Goal: Task Accomplishment & Management: Manage account settings

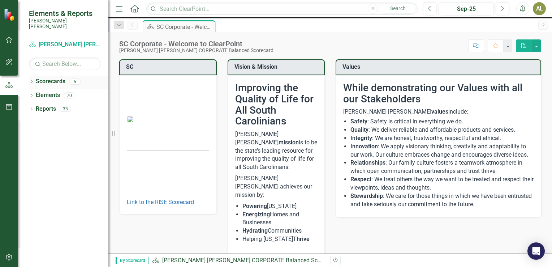
click at [32, 80] on div "Dropdown" at bounding box center [31, 83] width 5 height 6
click at [46, 91] on link "[PERSON_NAME] [PERSON_NAME] CORPORATE Balanced Scorecard" at bounding box center [74, 95] width 69 height 8
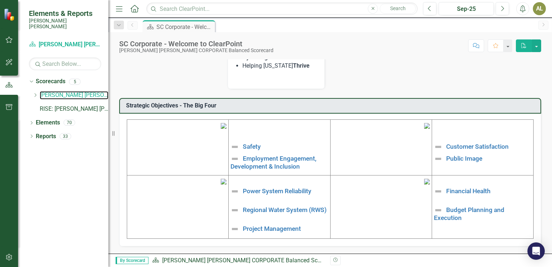
scroll to position [221, 0]
click at [269, 225] on link "Project Management" at bounding box center [272, 228] width 58 height 7
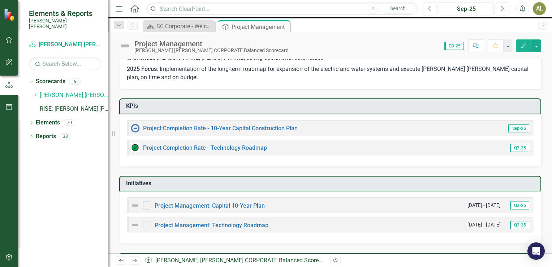
scroll to position [36, 0]
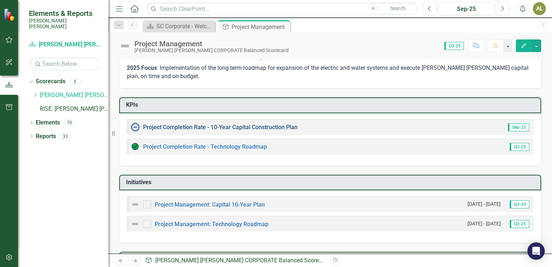
click at [282, 125] on link "Project Completion Rate - 10-Year Capital Construction Plan" at bounding box center [220, 127] width 155 height 7
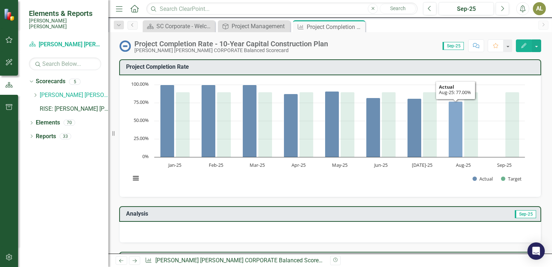
scroll to position [36, 0]
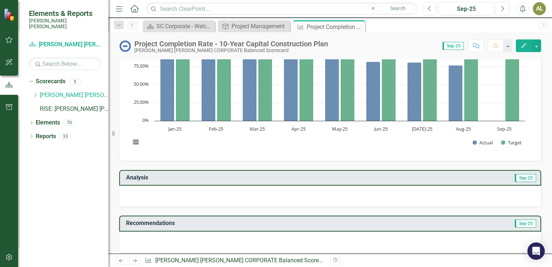
click at [499, 96] on rect "Interactive chart" at bounding box center [328, 99] width 402 height 108
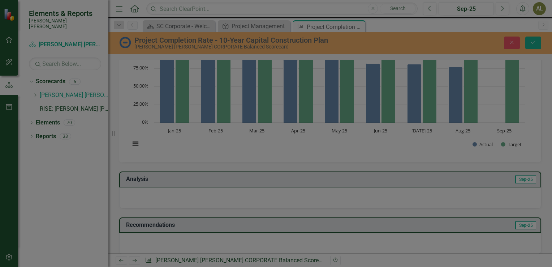
scroll to position [38, 0]
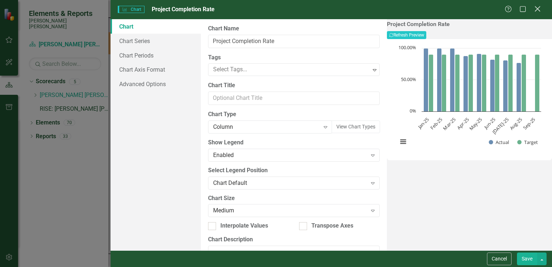
click at [542, 8] on icon "Close" at bounding box center [537, 8] width 9 height 7
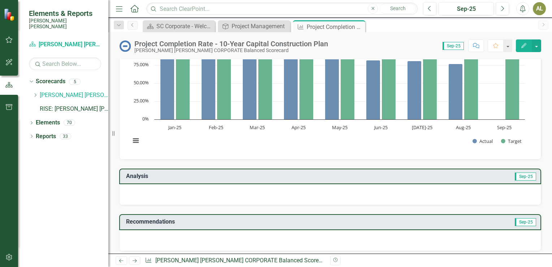
scroll to position [36, 0]
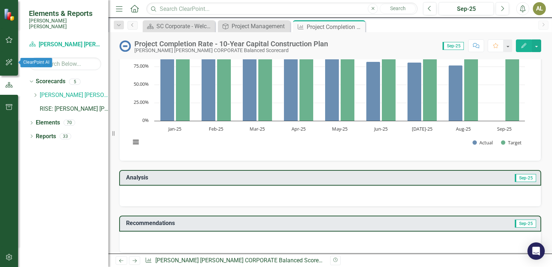
click at [10, 61] on icon "button" at bounding box center [9, 62] width 8 height 6
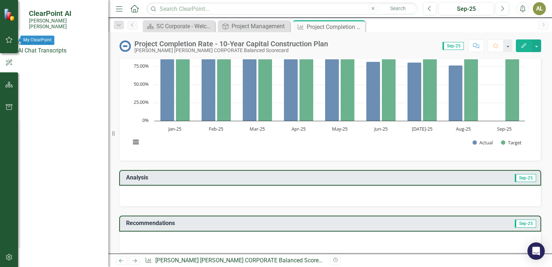
click at [14, 38] on button "button" at bounding box center [9, 40] width 16 height 15
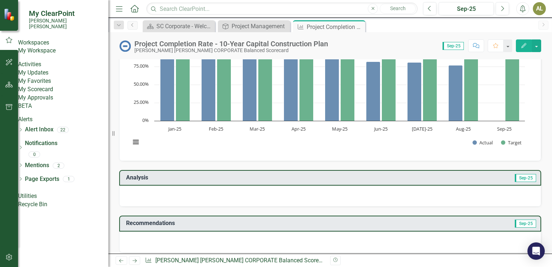
click at [51, 77] on link "My Updates" at bounding box center [63, 73] width 90 height 8
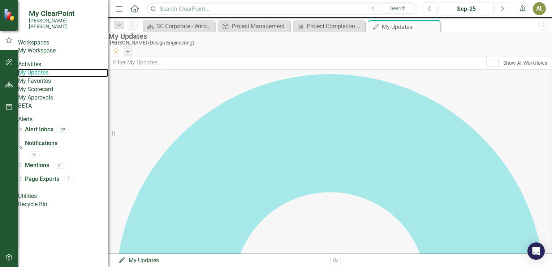
scroll to position [108, 0]
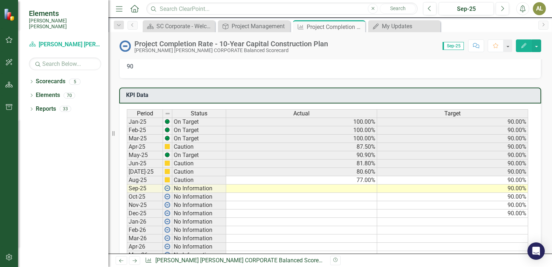
scroll to position [398, 0]
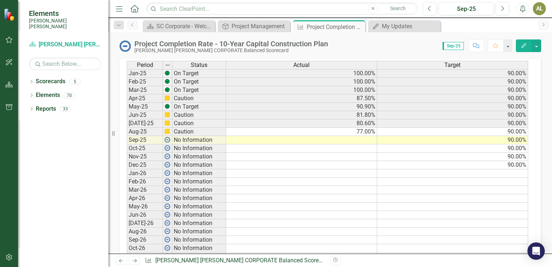
click at [365, 140] on td at bounding box center [301, 140] width 151 height 8
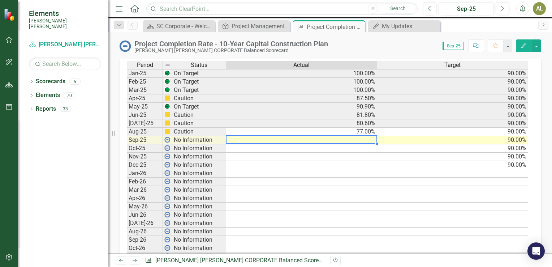
scroll to position [399, 0]
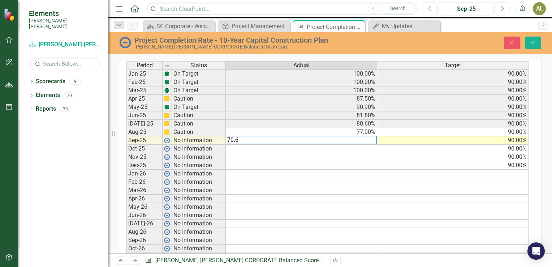
type textarea "70.6"
click at [475, 136] on td "90.00%" at bounding box center [452, 140] width 151 height 8
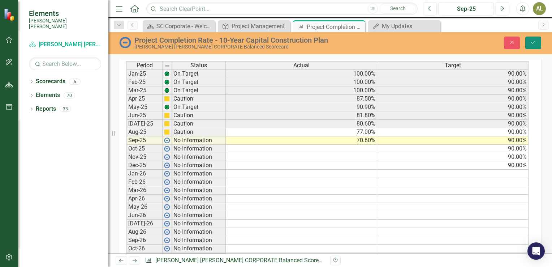
click at [538, 39] on button "Save" at bounding box center [534, 43] width 16 height 13
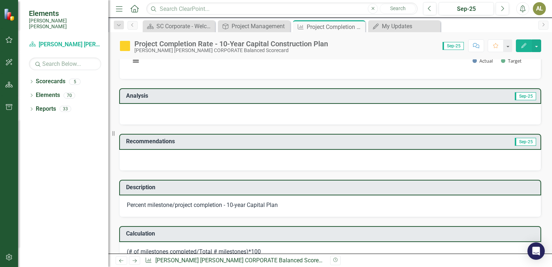
scroll to position [99, 0]
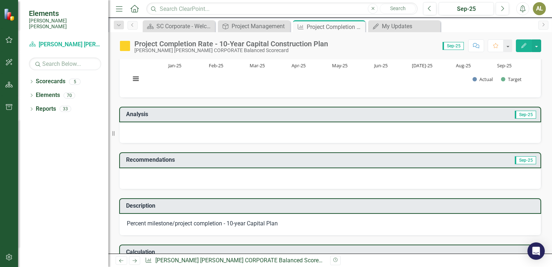
click at [211, 128] on div at bounding box center [330, 132] width 422 height 21
click at [128, 132] on div at bounding box center [330, 132] width 422 height 21
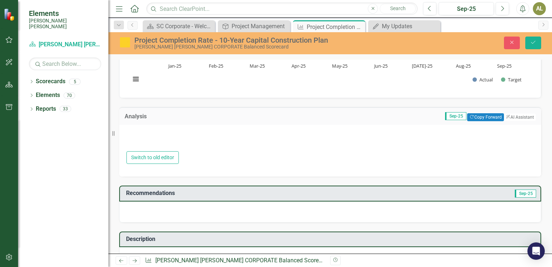
click at [142, 134] on div at bounding box center [331, 140] width 408 height 21
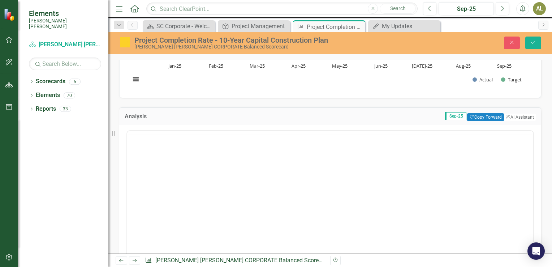
scroll to position [0, 0]
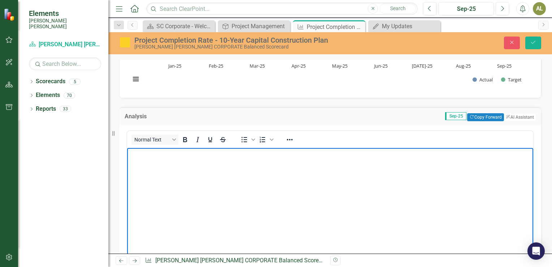
click at [164, 158] on p "Rich Text Area. Press ALT-0 for help." at bounding box center [330, 153] width 403 height 9
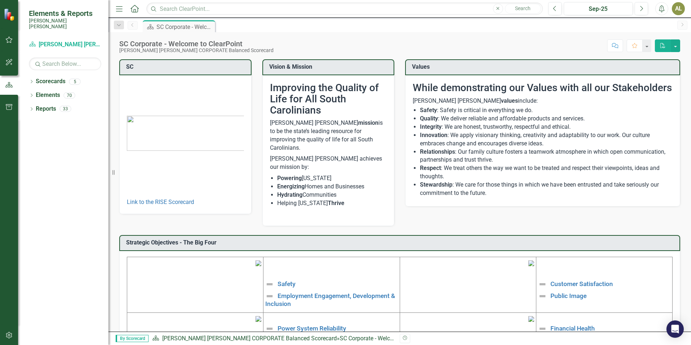
click at [10, 63] on icon "button" at bounding box center [9, 62] width 8 height 6
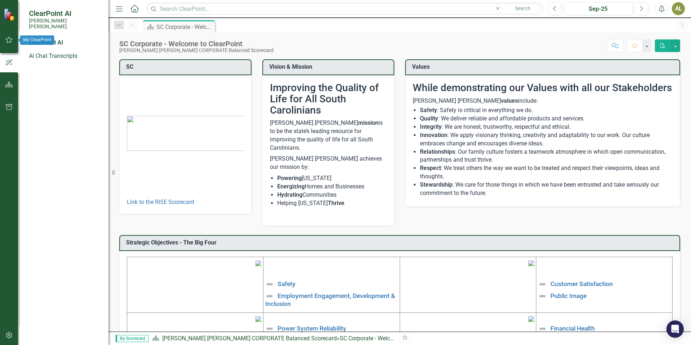
click at [10, 42] on icon "button" at bounding box center [9, 40] width 8 height 6
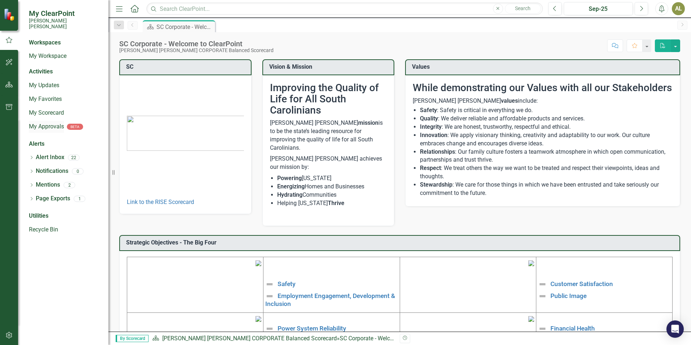
click at [52, 123] on link "My Approvals" at bounding box center [46, 127] width 35 height 8
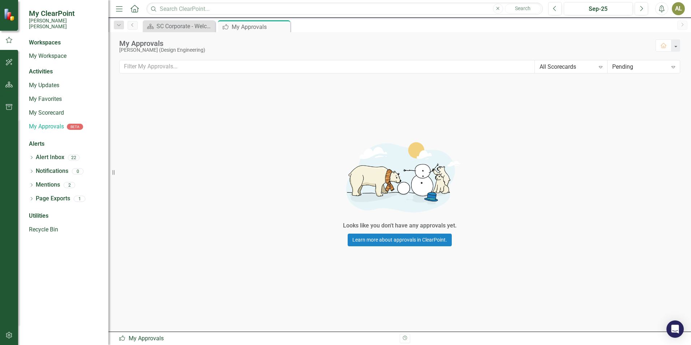
click at [146, 266] on div "icon.myApprovals My Approvals" at bounding box center [257, 338] width 276 height 8
click at [269, 217] on div "Looks like you don't have any approvals yet. Learn more about approvals in Clea…" at bounding box center [399, 191] width 561 height 144
click at [182, 23] on div "SC Corporate - Welcome to ClearPoint" at bounding box center [181, 26] width 48 height 9
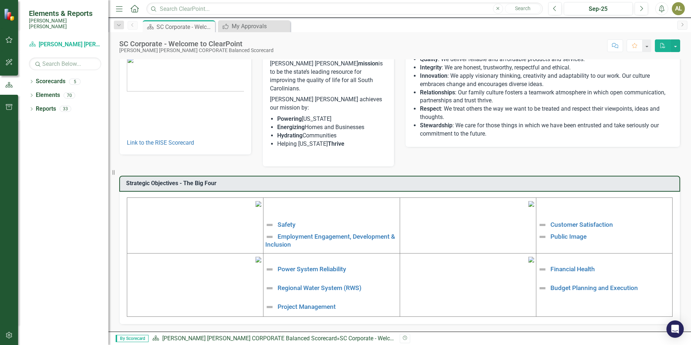
scroll to position [109, 0]
